Goal: Task Accomplishment & Management: Use online tool/utility

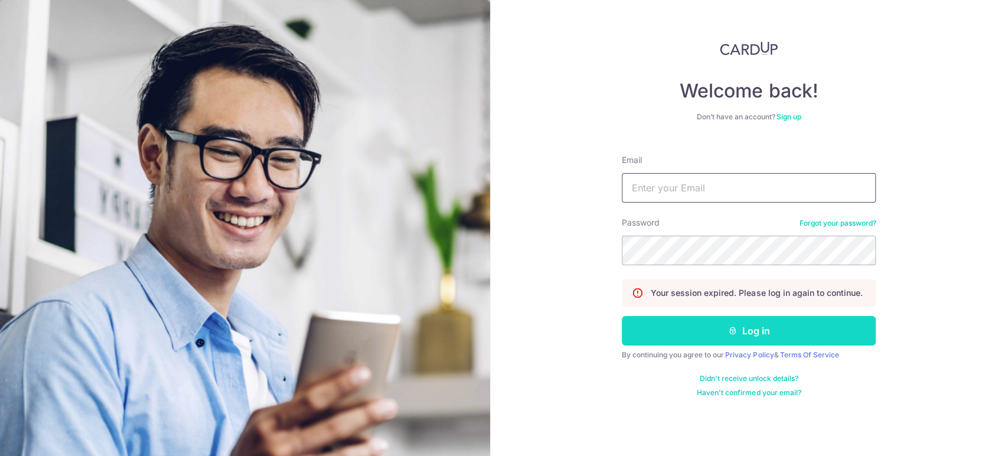
type input "[EMAIL_ADDRESS][DOMAIN_NAME]"
click at [662, 322] on button "Log in" at bounding box center [749, 331] width 254 height 30
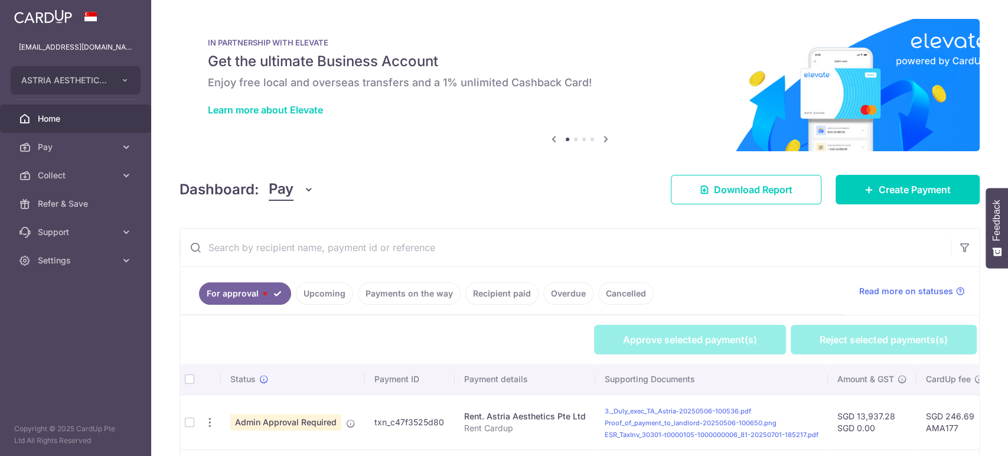
click at [298, 194] on button "Pay" at bounding box center [291, 189] width 45 height 22
click at [313, 246] on link "Collect" at bounding box center [330, 251] width 123 height 28
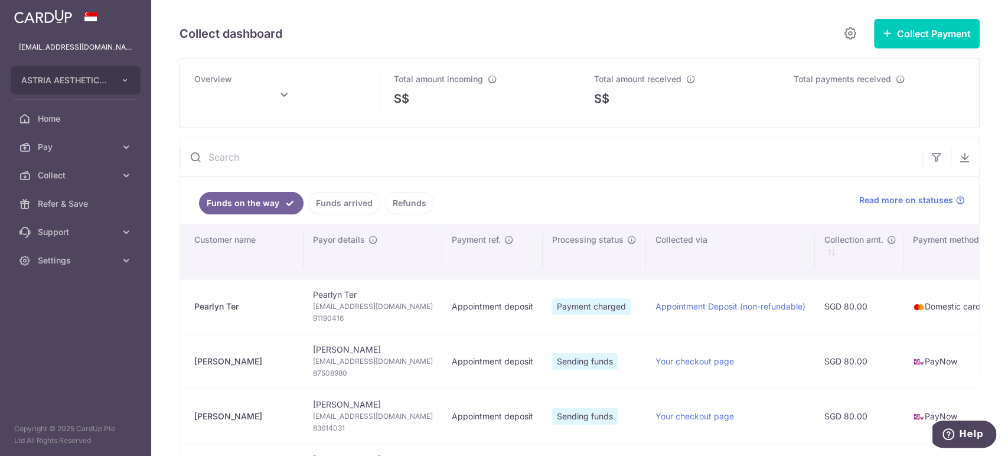
drag, startPoint x: 240, startPoint y: 304, endPoint x: 190, endPoint y: 306, distance: 50.2
click at [190, 306] on td "Pearlyn Ter" at bounding box center [241, 306] width 123 height 55
copy div "Pearlyn Ter"
type input "October 2025"
click at [313, 308] on span "pearlyntt@gmail.com" at bounding box center [373, 307] width 120 height 12
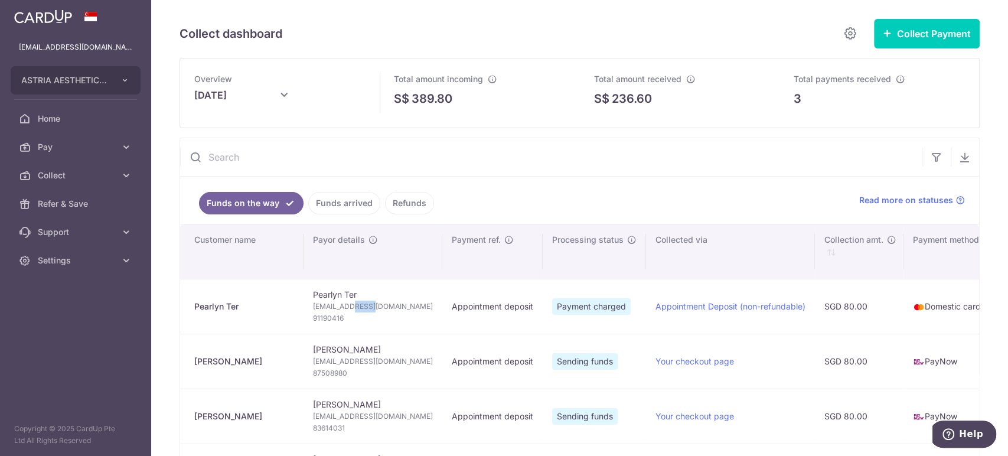
click at [313, 308] on span "pearlyntt@gmail.com" at bounding box center [373, 307] width 120 height 12
copy td "pearlyntt@gmail.com"
click at [313, 315] on span "91190416" at bounding box center [373, 318] width 120 height 12
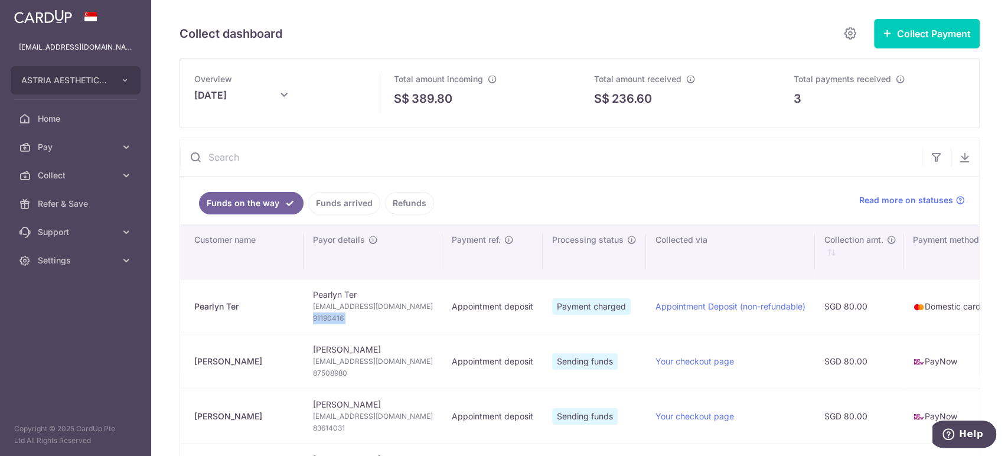
click at [313, 315] on span "91190416" at bounding box center [373, 318] width 120 height 12
copy tr "91190416"
